Goal: Navigation & Orientation: Find specific page/section

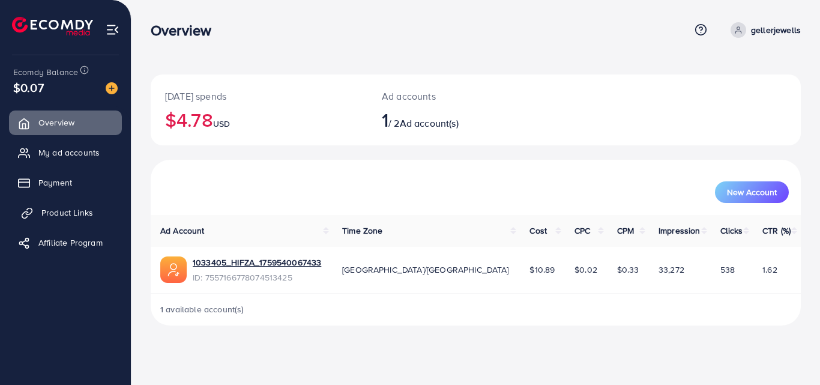
click at [74, 212] on span "Product Links" at bounding box center [67, 212] width 52 height 12
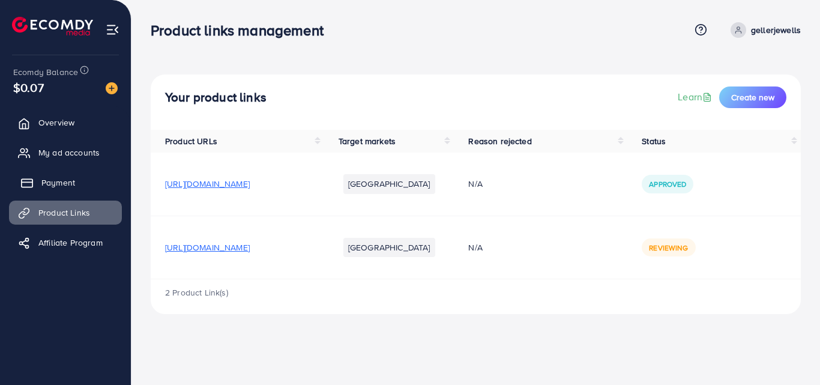
click at [80, 179] on link "Payment" at bounding box center [65, 182] width 113 height 24
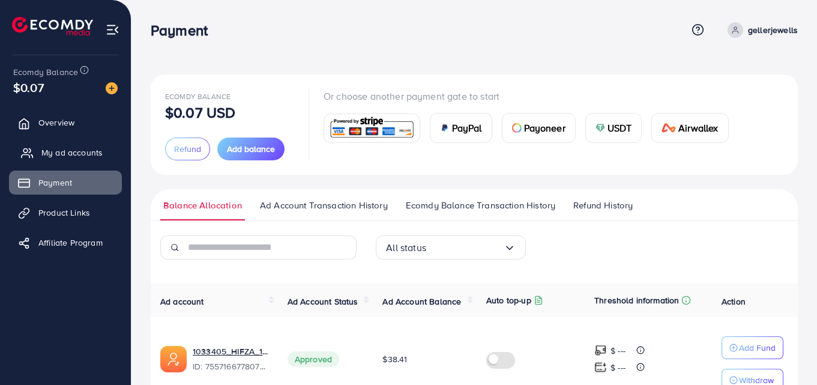
click at [85, 145] on link "My ad accounts" at bounding box center [65, 152] width 113 height 24
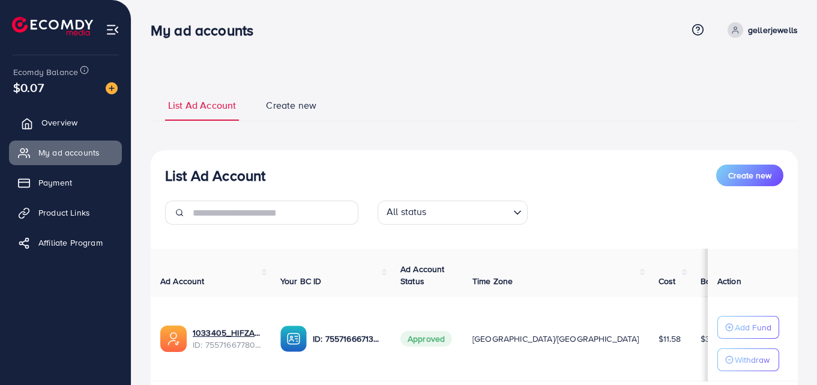
click at [55, 121] on span "Overview" at bounding box center [59, 122] width 36 height 12
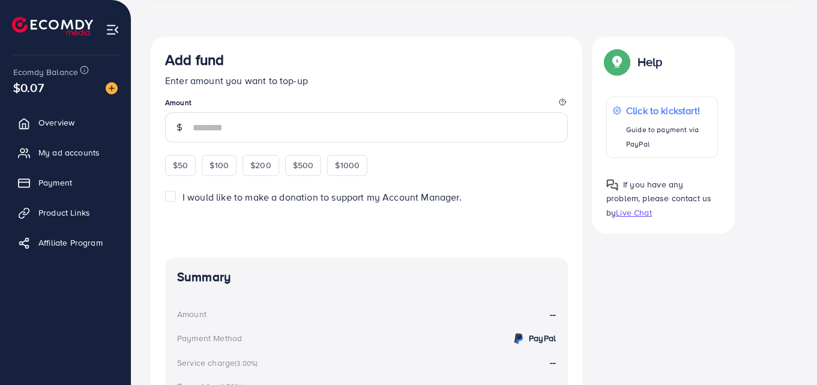
scroll to position [190, 0]
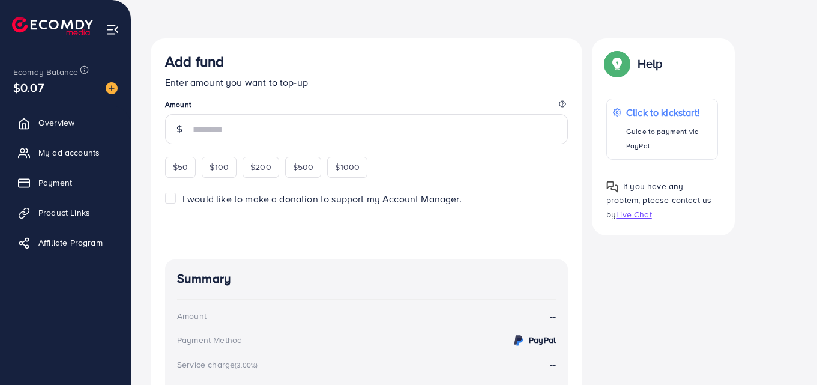
click at [618, 65] on img at bounding box center [617, 64] width 22 height 22
click at [650, 59] on p "Help" at bounding box center [649, 63] width 25 height 14
click at [631, 215] on span "Live Chat" at bounding box center [633, 214] width 35 height 12
click at [79, 216] on span "Product Links" at bounding box center [67, 212] width 52 height 12
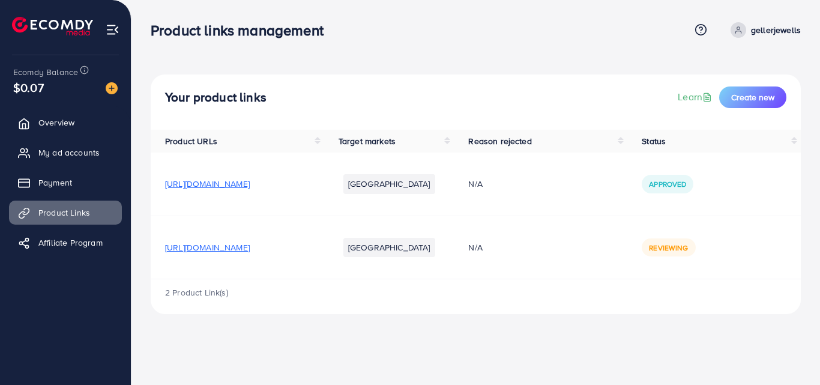
click at [113, 24] on img at bounding box center [113, 30] width 14 height 14
